Goal: Navigation & Orientation: Find specific page/section

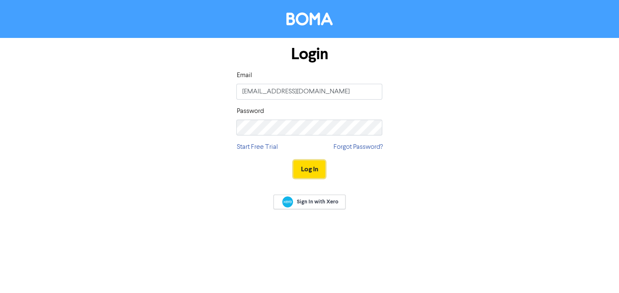
click at [314, 161] on button "Log In" at bounding box center [309, 168] width 32 height 17
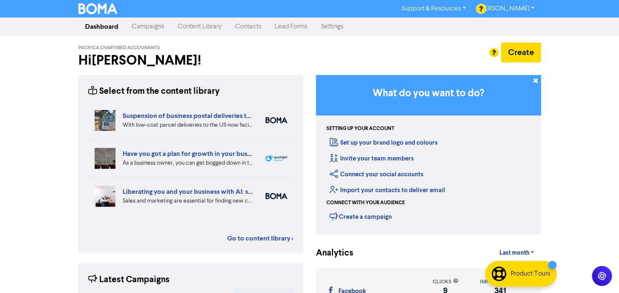
click at [154, 27] on link "Campaigns" at bounding box center [148, 26] width 46 height 17
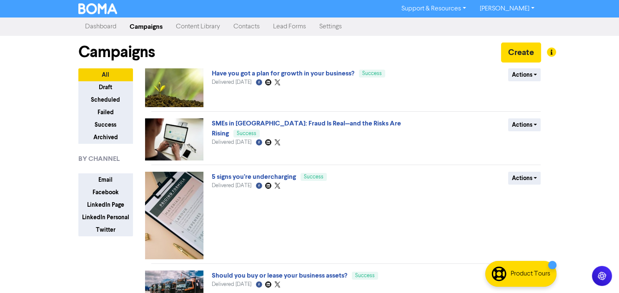
click at [195, 29] on link "Content Library" at bounding box center [197, 26] width 57 height 17
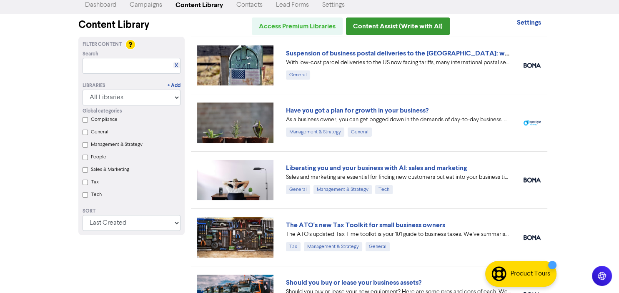
scroll to position [14, 0]
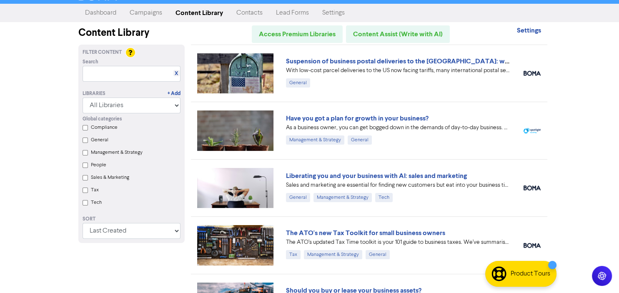
click at [572, 101] on div "Support & Resources Video Tutorials FAQ & Guides Marketing Education [PERSON_NA…" at bounding box center [309, 132] width 619 height 293
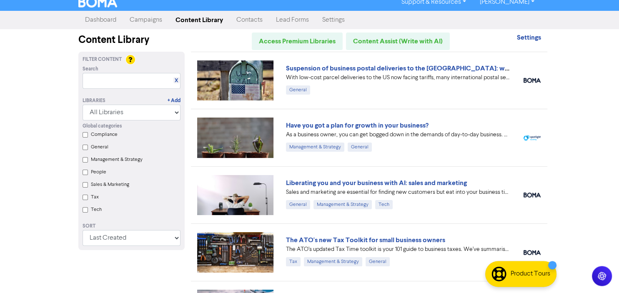
scroll to position [0, 0]
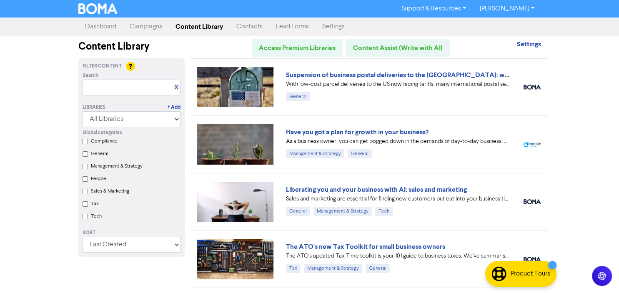
click at [151, 27] on link "Campaigns" at bounding box center [146, 26] width 46 height 17
